Goal: Task Accomplishment & Management: Manage account settings

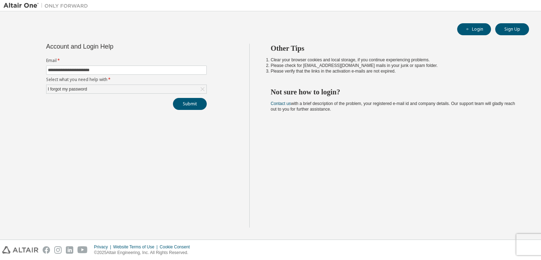
click at [39, 108] on div "**********" at bounding box center [127, 136] width 246 height 184
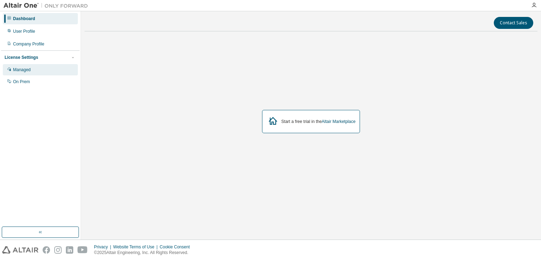
click at [31, 69] on div "Managed" at bounding box center [40, 69] width 75 height 11
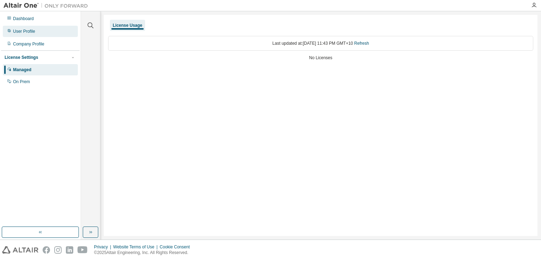
click at [43, 33] on div "User Profile" at bounding box center [40, 31] width 75 height 11
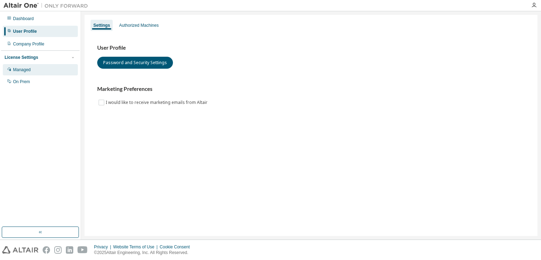
click at [37, 72] on div "Managed" at bounding box center [40, 69] width 75 height 11
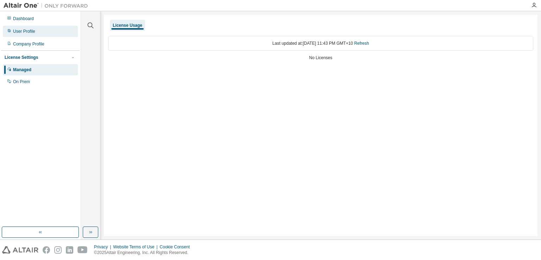
click at [25, 30] on div "User Profile" at bounding box center [24, 32] width 22 height 6
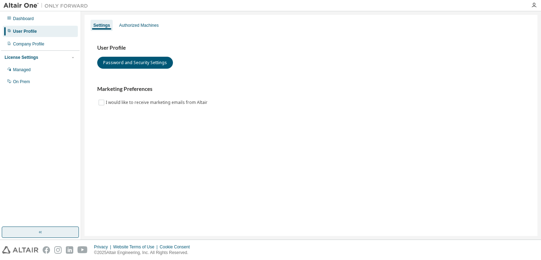
click at [41, 231] on icon "button" at bounding box center [41, 232] width 6 height 6
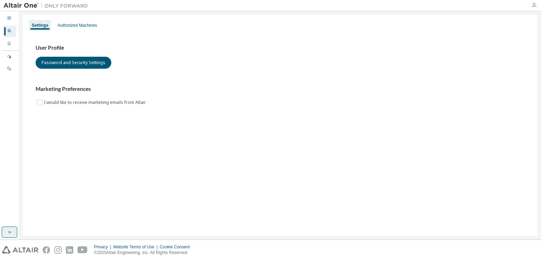
click at [531, 7] on icon "button" at bounding box center [534, 5] width 6 height 6
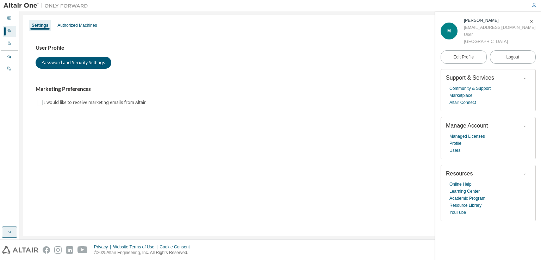
click at [7, 29] on div "User Profile" at bounding box center [9, 31] width 13 height 11
click at [75, 66] on button "Password and Security Settings" at bounding box center [74, 63] width 76 height 12
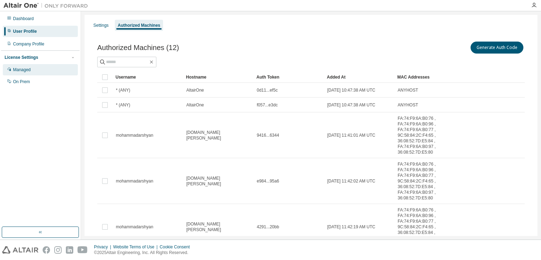
click at [33, 69] on div "Managed" at bounding box center [40, 69] width 75 height 11
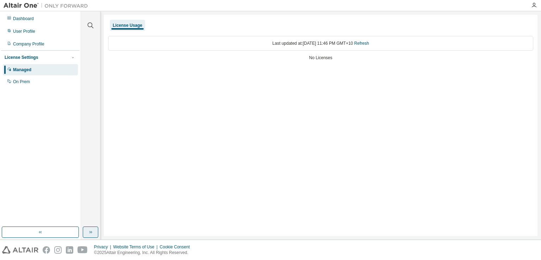
click at [90, 231] on icon "button" at bounding box center [89, 232] width 1 height 2
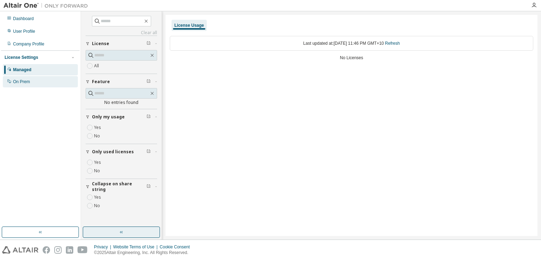
click at [23, 87] on div "On Prem" at bounding box center [40, 81] width 75 height 11
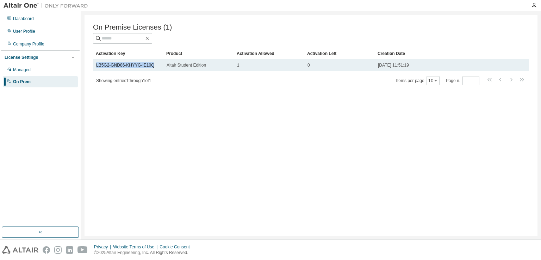
drag, startPoint x: 156, startPoint y: 67, endPoint x: 96, endPoint y: 67, distance: 59.8
click at [96, 67] on td "LB5G2-GND86-KHYYG-IE10Q" at bounding box center [128, 65] width 70 height 12
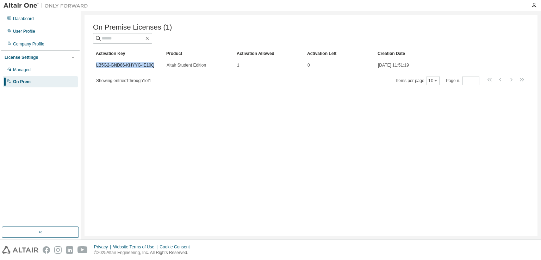
copy link "LB5G2-GND86-KHYYG-IE10Q"
click at [38, 74] on div "Managed" at bounding box center [40, 69] width 75 height 11
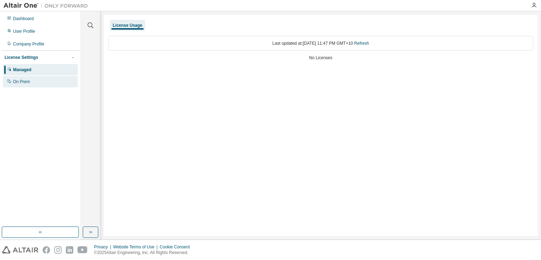
click at [48, 79] on div "On Prem" at bounding box center [40, 81] width 75 height 11
